Goal: Book appointment/travel/reservation

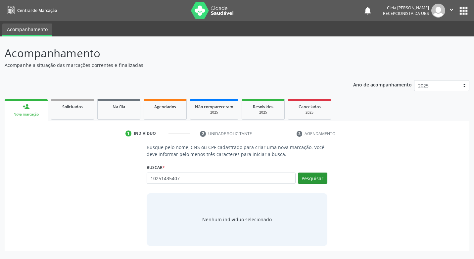
type input "10251435407"
click at [303, 182] on button "Pesquisar" at bounding box center [312, 178] width 29 height 11
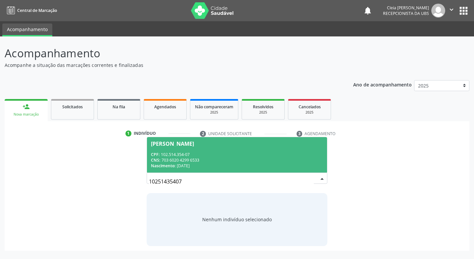
click at [259, 154] on div "CPF: 102.514.354-07" at bounding box center [237, 155] width 172 height 6
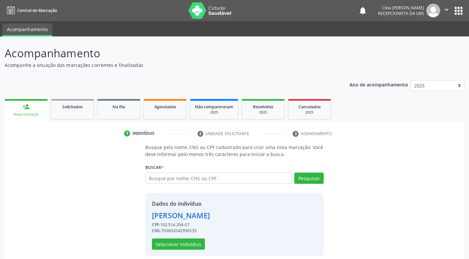
scroll to position [7, 0]
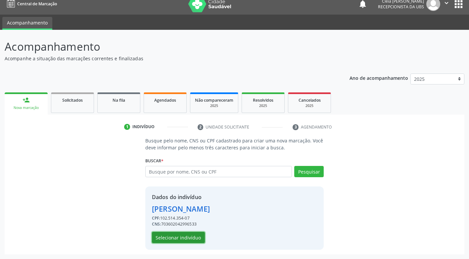
click at [176, 238] on button "Selecionar indivíduo" at bounding box center [178, 237] width 53 height 11
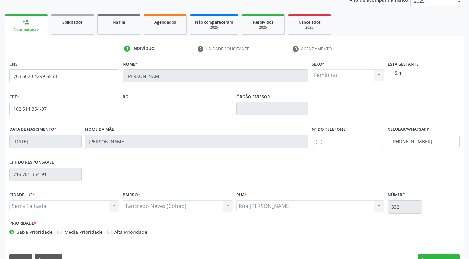
scroll to position [100, 0]
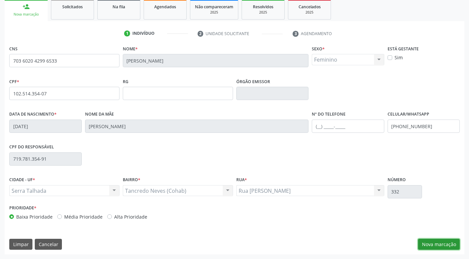
click at [434, 245] on button "Nova marcação" at bounding box center [439, 244] width 42 height 11
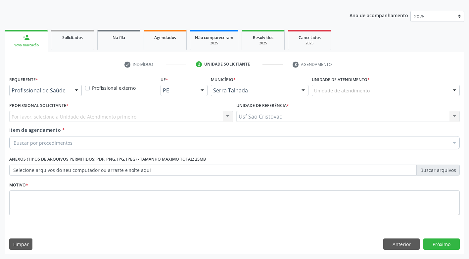
scroll to position [69, 0]
click at [77, 91] on div at bounding box center [77, 90] width 10 height 11
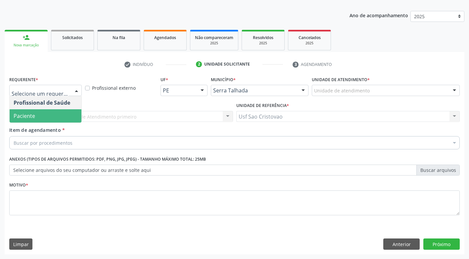
click at [73, 115] on span "Paciente" at bounding box center [46, 115] width 72 height 13
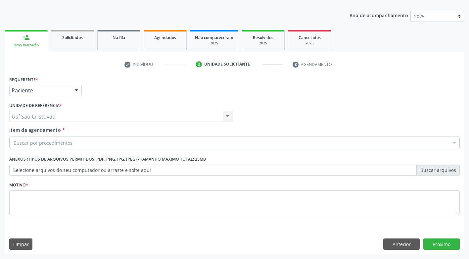
click at [80, 143] on div "Buscar por procedimentos" at bounding box center [234, 142] width 451 height 13
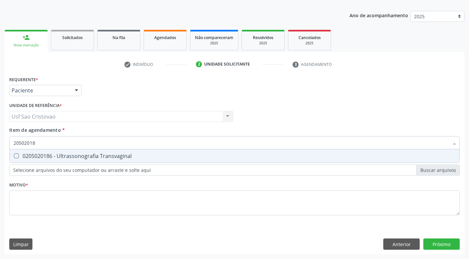
type input "205020186"
click at [18, 156] on Transvaginal at bounding box center [16, 155] width 5 height 5
click at [14, 156] on Transvaginal "checkbox" at bounding box center [12, 156] width 4 height 4
checkbox Transvaginal "true"
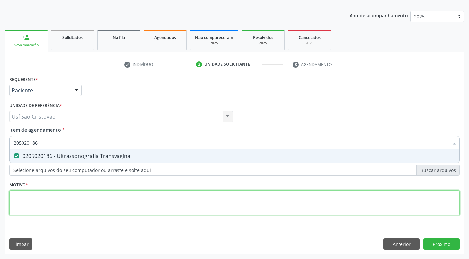
click at [56, 207] on div "Requerente * Paciente Profissional de Saúde Paciente Nenhum resultado encontrad…" at bounding box center [234, 149] width 451 height 150
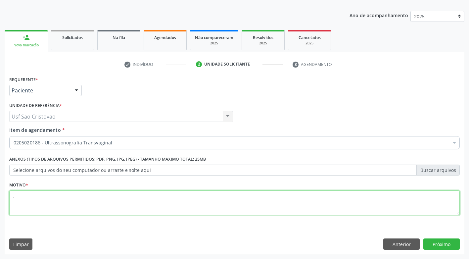
type textarea "."
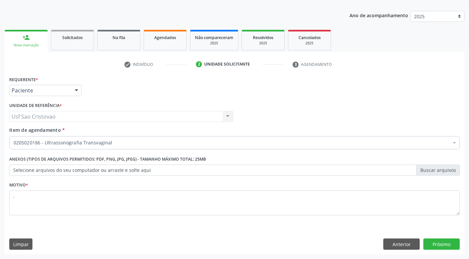
click at [219, 228] on div "Requerente * Paciente Profissional de Saúde Paciente Nenhum resultado encontrad…" at bounding box center [235, 164] width 460 height 180
click at [444, 248] on button "Próximo" at bounding box center [441, 243] width 36 height 11
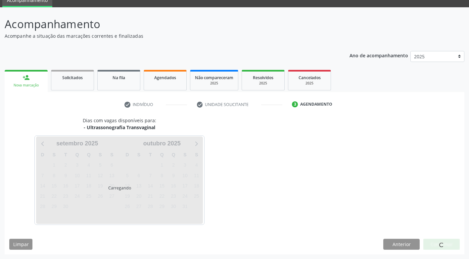
scroll to position [29, 0]
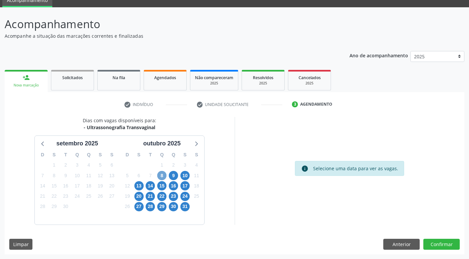
click at [161, 175] on span "8" at bounding box center [161, 175] width 9 height 9
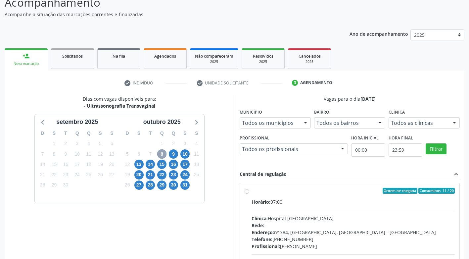
scroll to position [62, 0]
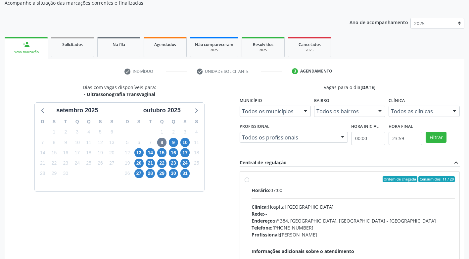
click at [252, 181] on label "Ordem de chegada Consumidos: 11 / 20 Horário: 07:00 Clínica: Hospital [GEOGRAPH…" at bounding box center [354, 227] width 204 height 102
click at [247, 181] on input "Ordem de chegada Consumidos: 11 / 20 Horário: 07:00 Clínica: Hospital [GEOGRAPH…" at bounding box center [247, 179] width 5 height 6
radio input "true"
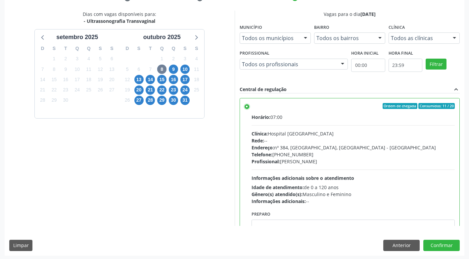
scroll to position [137, 0]
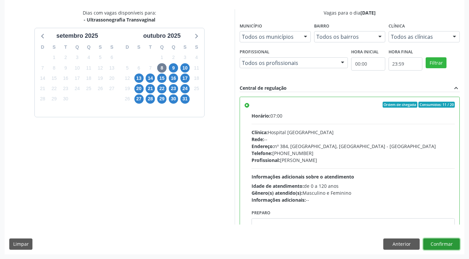
click at [454, 245] on button "Confirmar" at bounding box center [441, 243] width 36 height 11
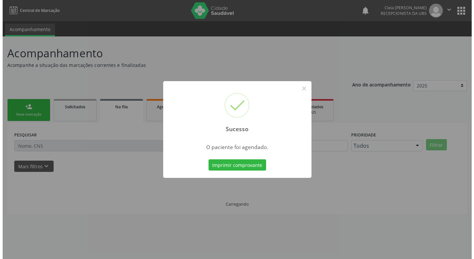
scroll to position [0, 0]
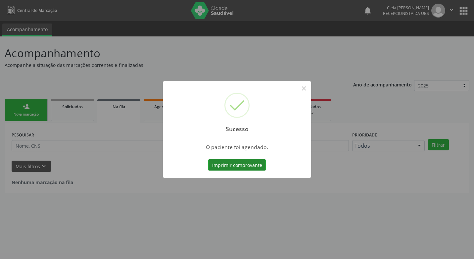
click at [234, 168] on button "Imprimir comprovante" at bounding box center [237, 164] width 58 height 11
